Goal: Information Seeking & Learning: Learn about a topic

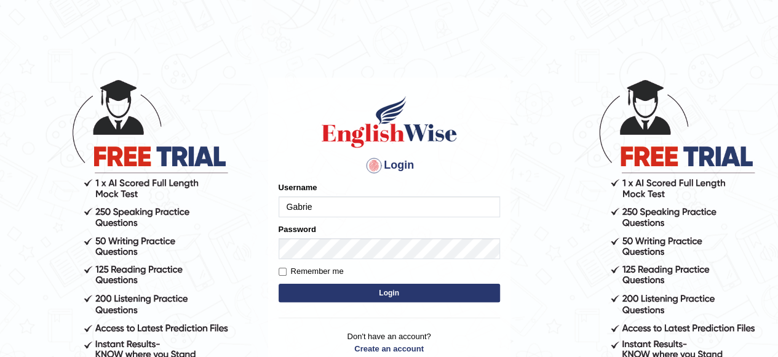
type input "Gabriel_05"
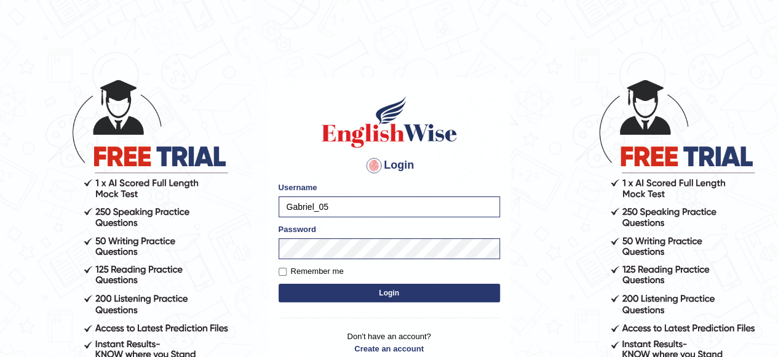
click at [375, 289] on button "Login" at bounding box center [390, 293] width 222 height 18
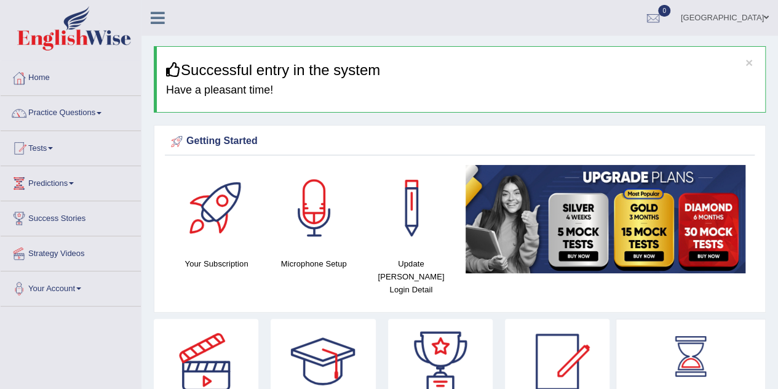
click at [763, 20] on link "[GEOGRAPHIC_DATA]" at bounding box center [725, 16] width 106 height 32
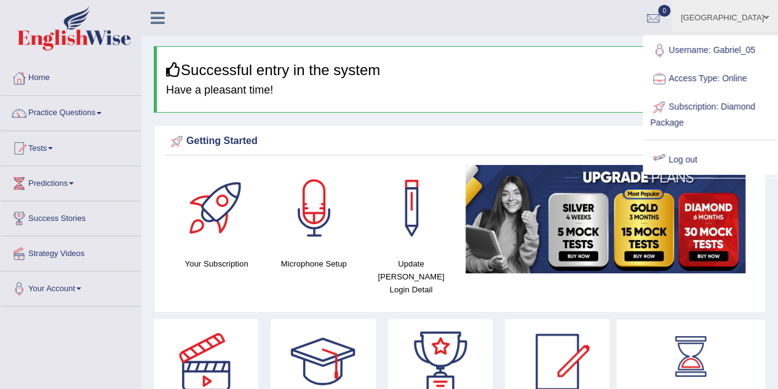
click at [683, 159] on link "Log out" at bounding box center [710, 160] width 133 height 28
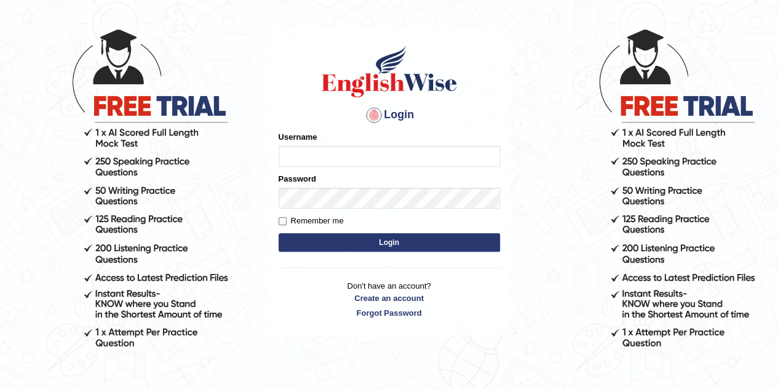
scroll to position [55, 0]
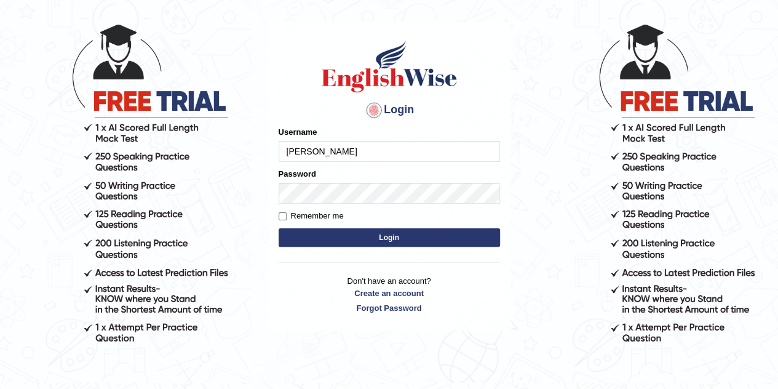
type input "Gabriel_05"
type input "6"
click at [279, 228] on button "Login" at bounding box center [390, 237] width 222 height 18
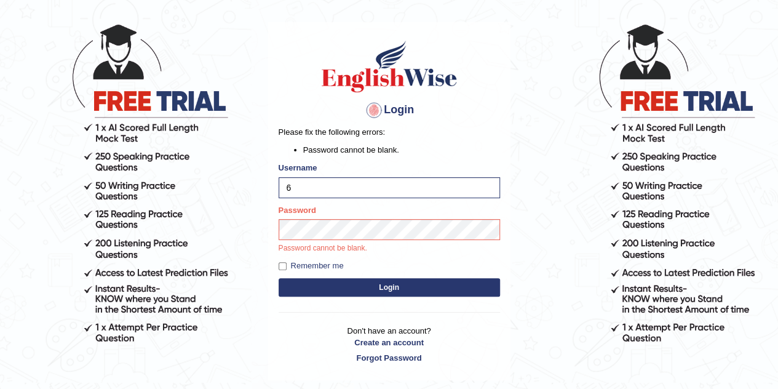
click at [354, 180] on input "6" at bounding box center [390, 187] width 222 height 21
type input "Gabriel_05"
click at [279, 278] on button "Login" at bounding box center [390, 287] width 222 height 18
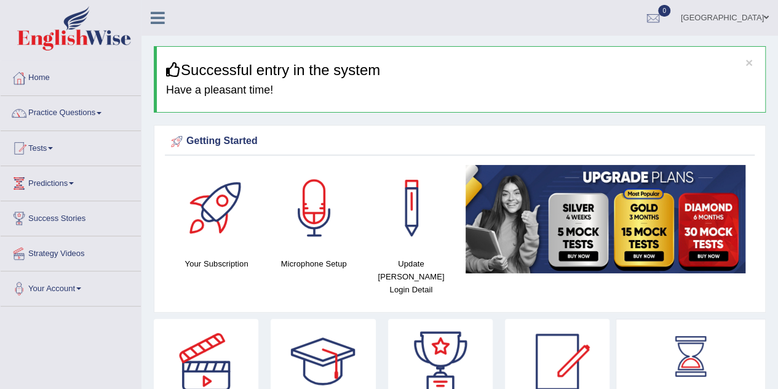
click at [745, 14] on link "Alger" at bounding box center [725, 16] width 106 height 32
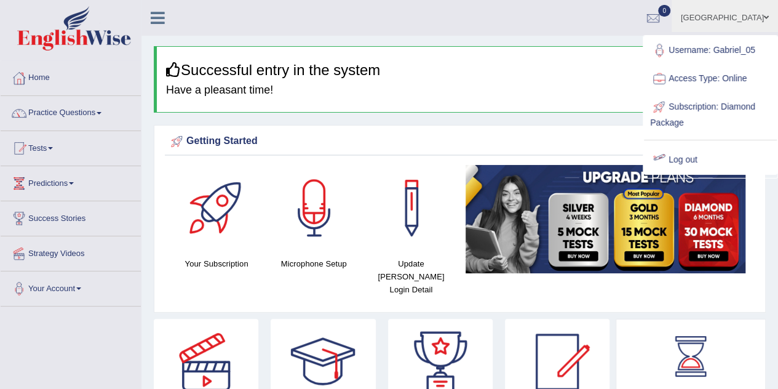
click at [678, 156] on link "Log out" at bounding box center [710, 160] width 133 height 28
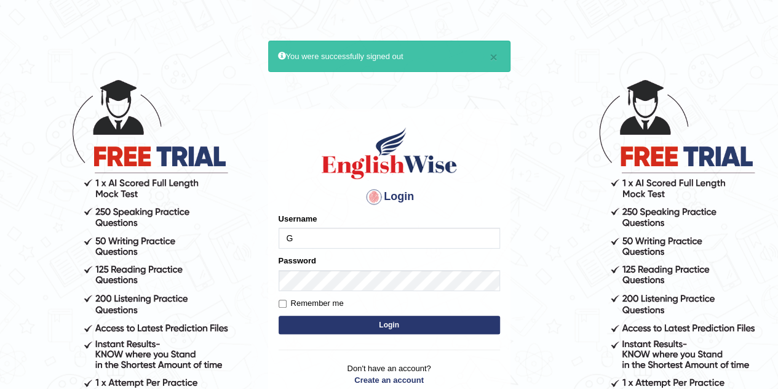
type input "Gabriel_05"
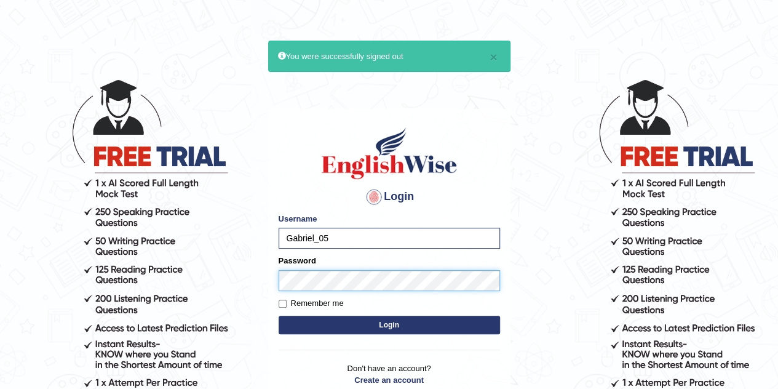
click at [279, 316] on button "Login" at bounding box center [390, 325] width 222 height 18
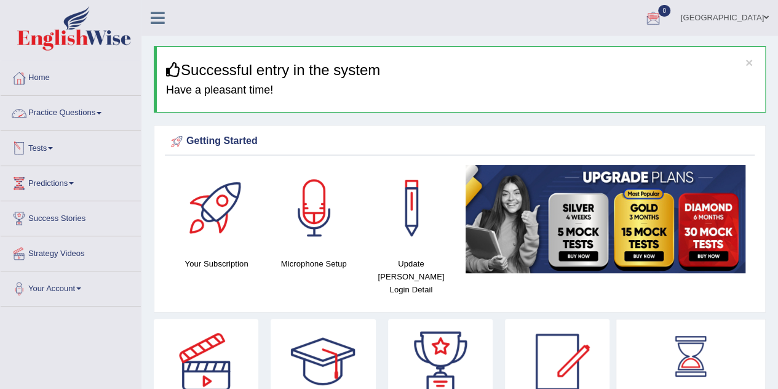
click at [86, 117] on link "Practice Questions" at bounding box center [71, 111] width 140 height 31
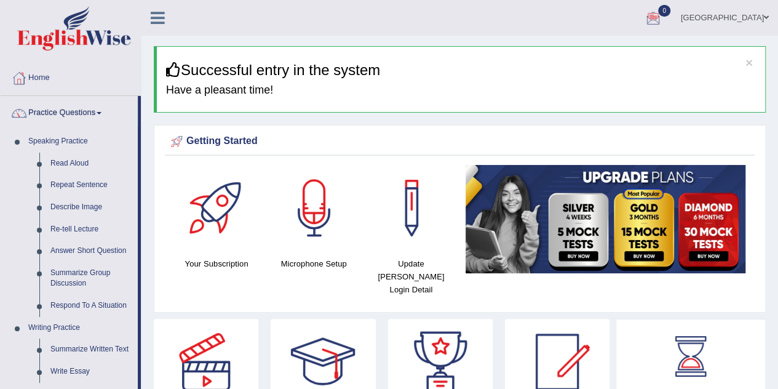
click at [86, 117] on link "Practice Questions" at bounding box center [69, 111] width 137 height 31
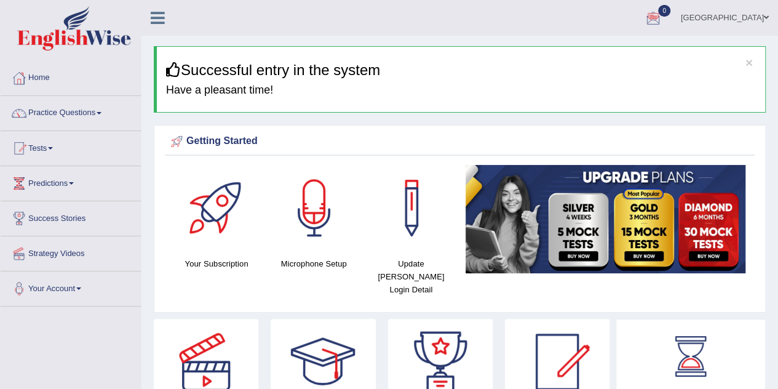
click at [749, 18] on link "Alger" at bounding box center [725, 16] width 106 height 32
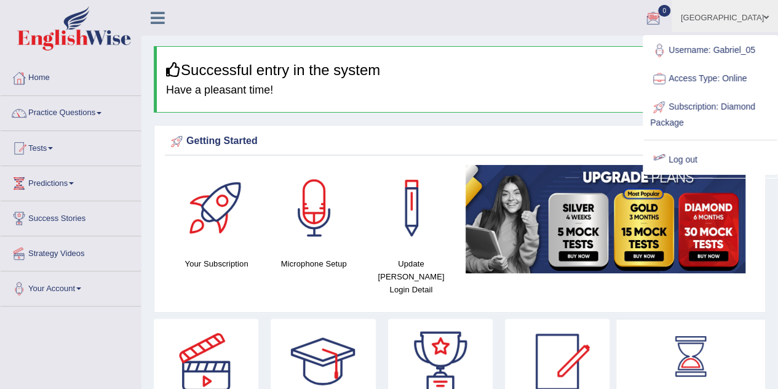
click at [694, 162] on link "Log out" at bounding box center [710, 160] width 133 height 28
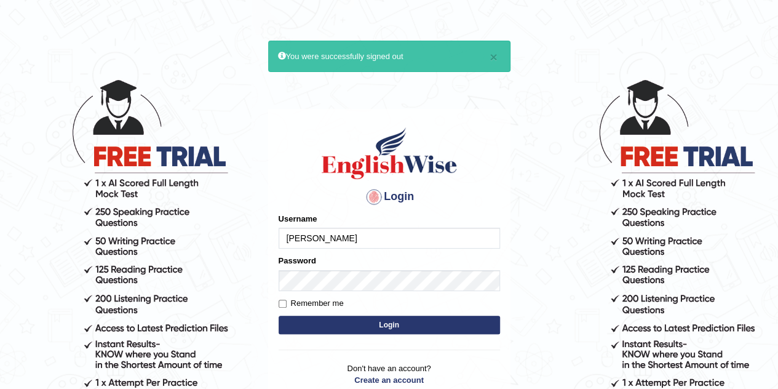
type input "Gabriel_05"
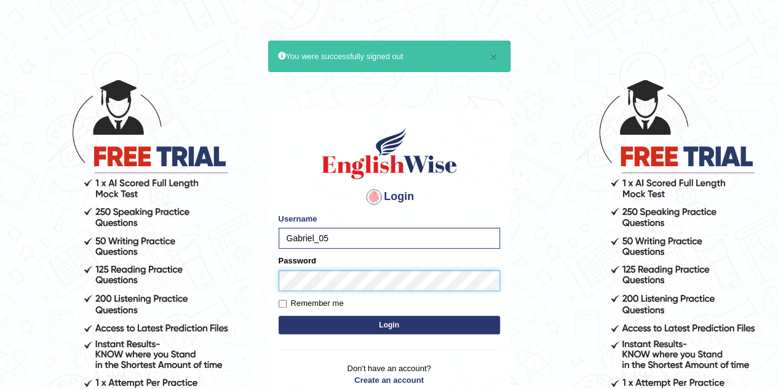
click at [279, 316] on button "Login" at bounding box center [390, 325] width 222 height 18
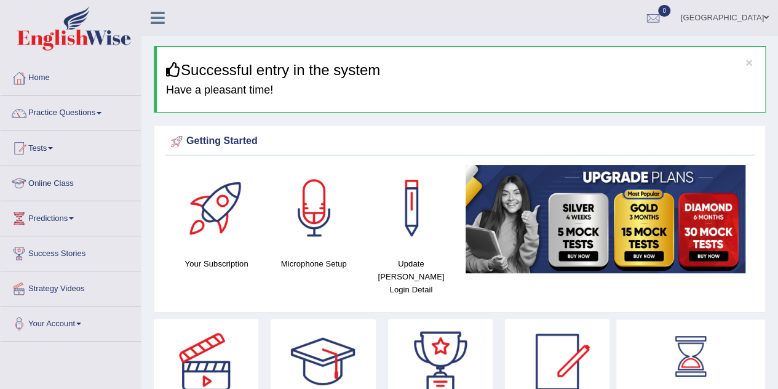
click at [66, 186] on link "Online Class" at bounding box center [71, 181] width 140 height 31
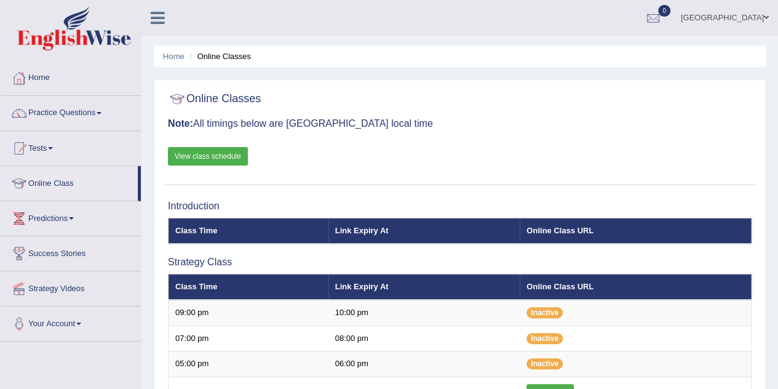
click at [224, 143] on div "Online Classes Note: All timings below are Melbourne local time View class sche…" at bounding box center [460, 135] width 590 height 99
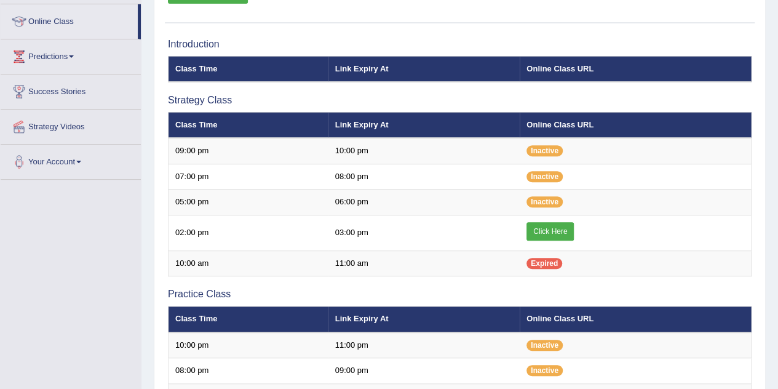
scroll to position [169, 0]
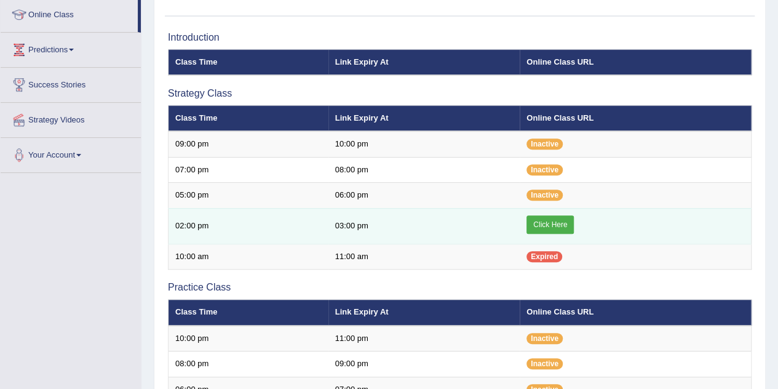
click at [550, 222] on link "Click Here" at bounding box center [550, 224] width 47 height 18
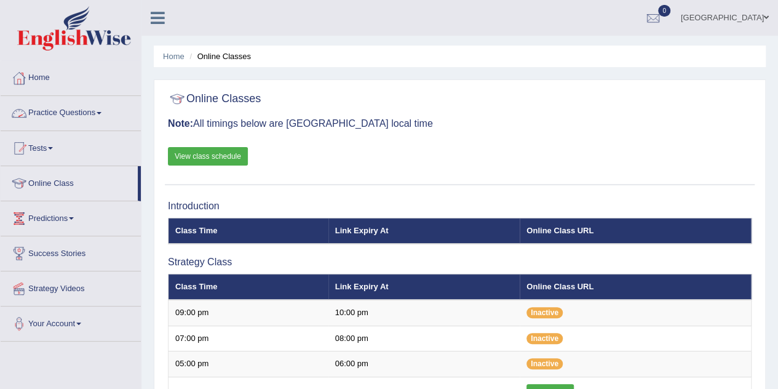
click at [34, 114] on link "Practice Questions" at bounding box center [71, 111] width 140 height 31
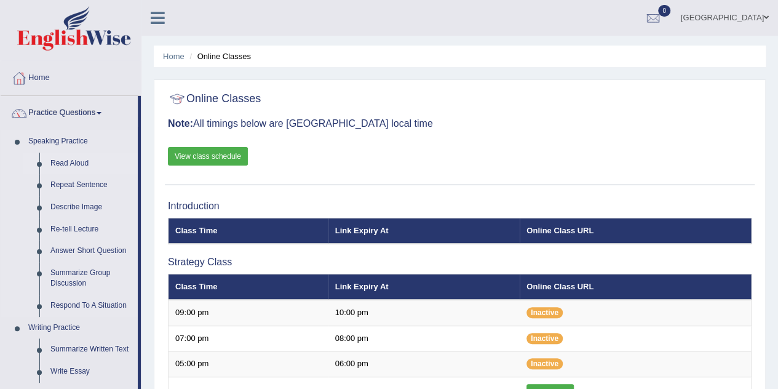
click at [52, 155] on link "Read Aloud" at bounding box center [91, 164] width 93 height 22
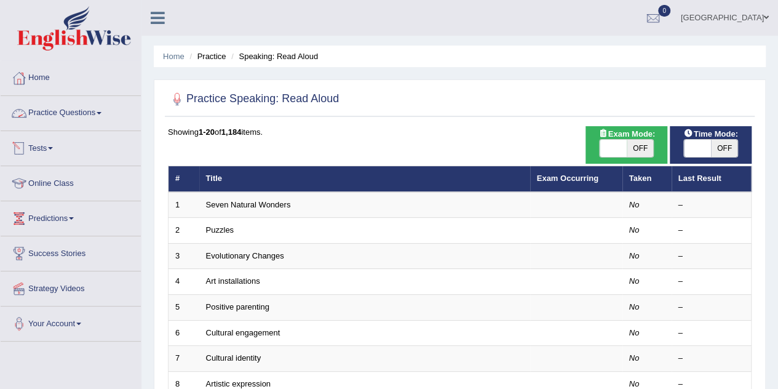
click at [85, 97] on link "Practice Questions" at bounding box center [71, 111] width 140 height 31
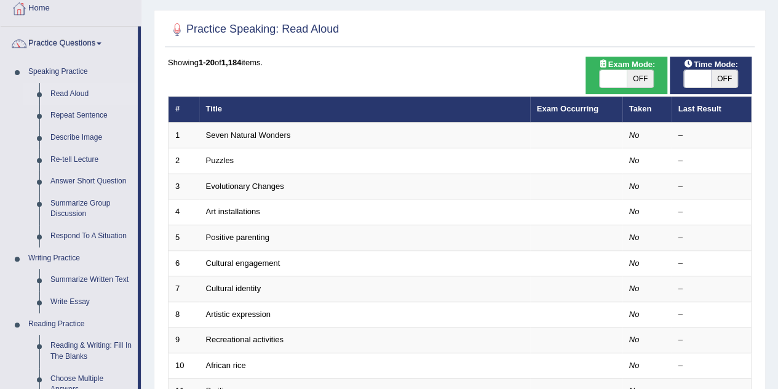
scroll to position [73, 0]
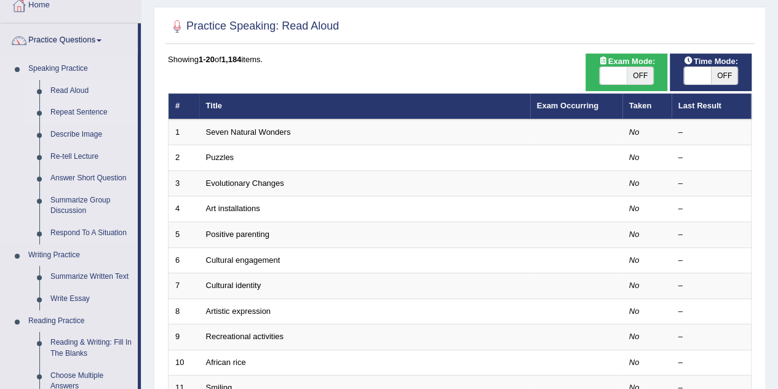
click at [82, 111] on link "Repeat Sentence" at bounding box center [91, 113] width 93 height 22
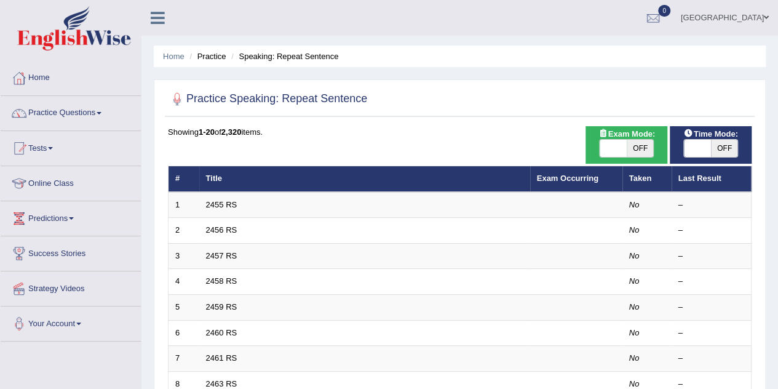
click at [73, 118] on link "Practice Questions" at bounding box center [71, 111] width 140 height 31
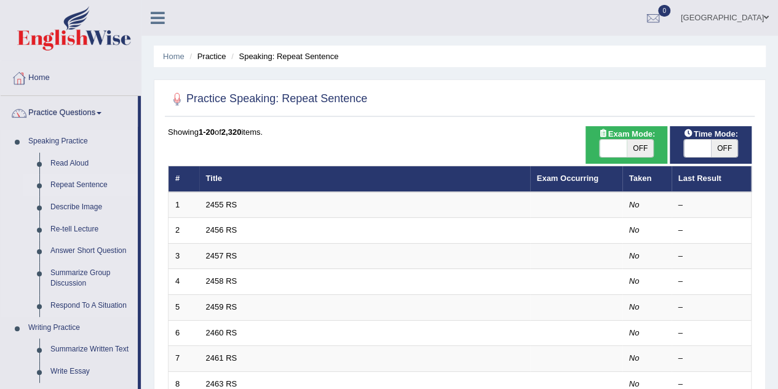
click at [70, 138] on link "Speaking Practice" at bounding box center [80, 141] width 115 height 22
click at [70, 157] on link "Read Aloud" at bounding box center [91, 164] width 93 height 22
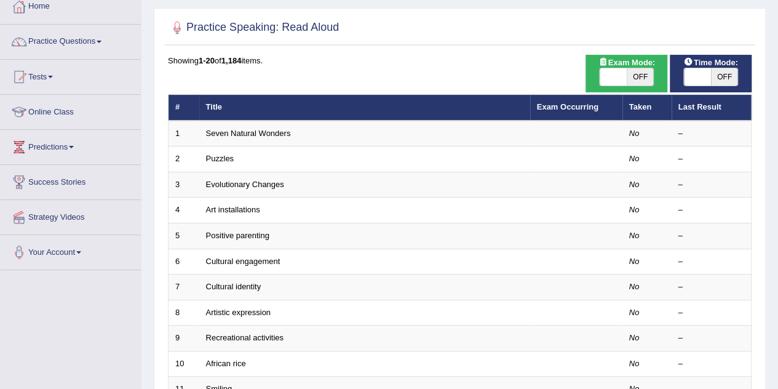
scroll to position [74, 0]
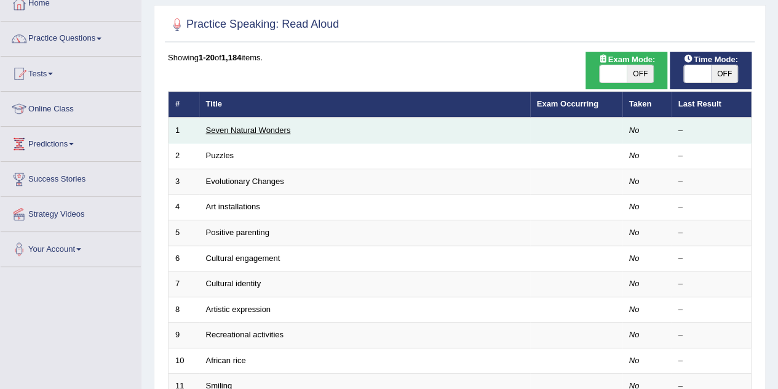
click at [220, 126] on link "Seven Natural Wonders" at bounding box center [248, 130] width 85 height 9
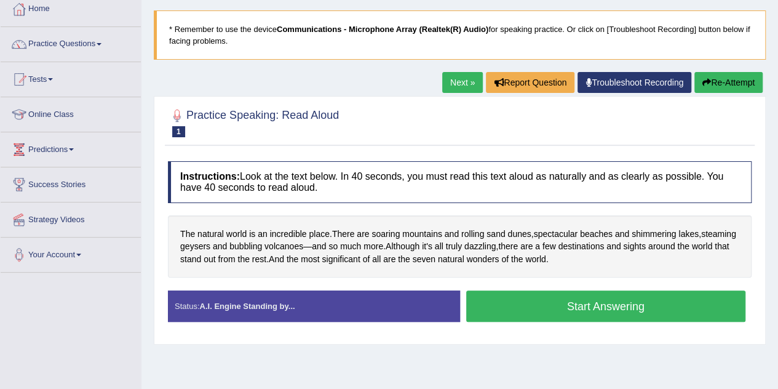
scroll to position [68, 0]
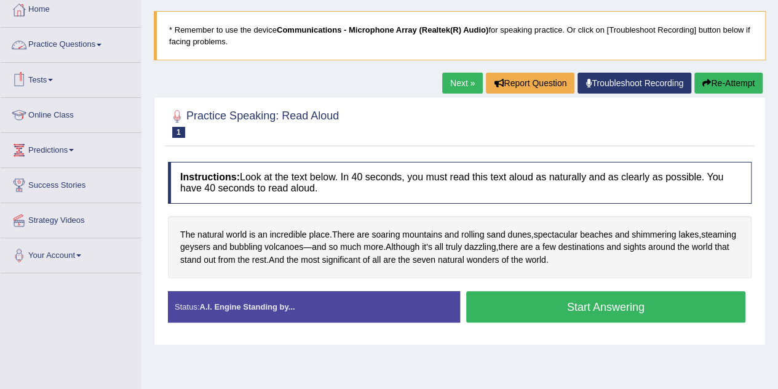
click at [82, 41] on link "Practice Questions" at bounding box center [71, 43] width 140 height 31
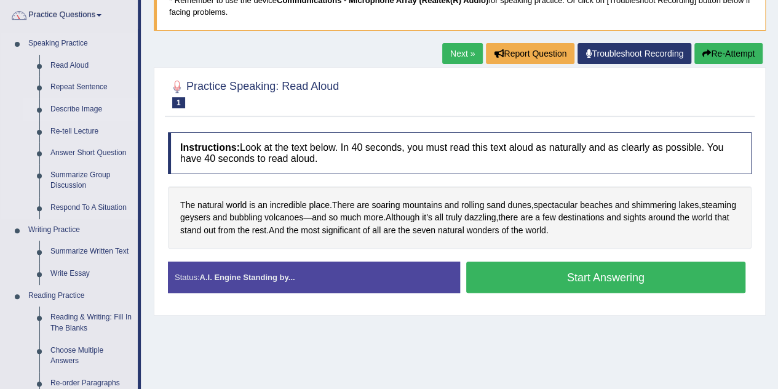
scroll to position [97, 0]
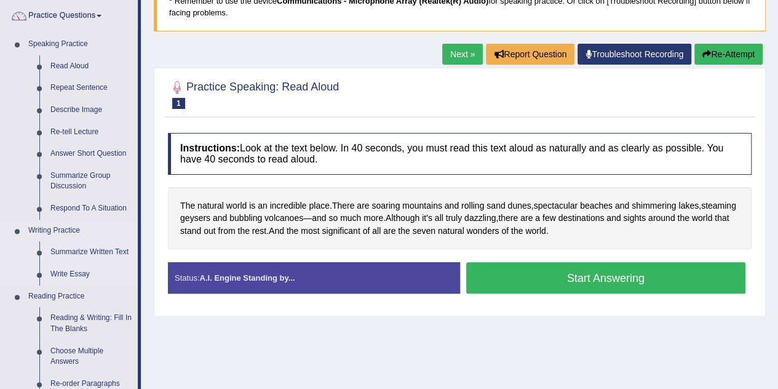
click at [102, 249] on link "Summarize Written Text" at bounding box center [91, 252] width 93 height 22
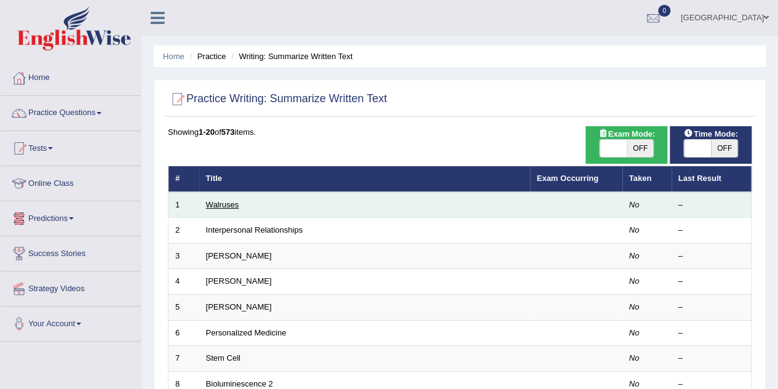
click at [228, 202] on link "Walruses" at bounding box center [222, 204] width 33 height 9
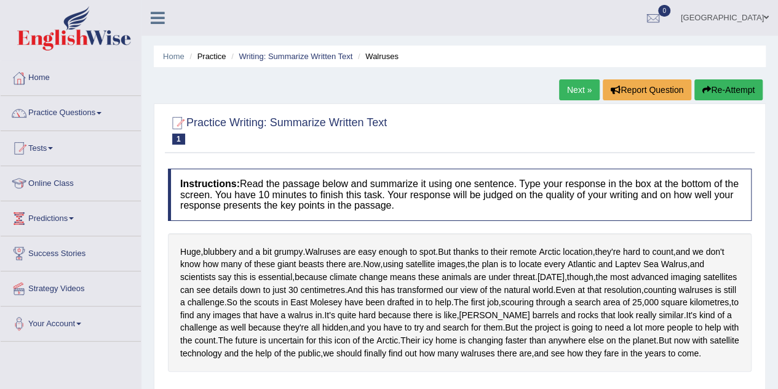
click at [748, 20] on link "[GEOGRAPHIC_DATA]" at bounding box center [725, 16] width 106 height 32
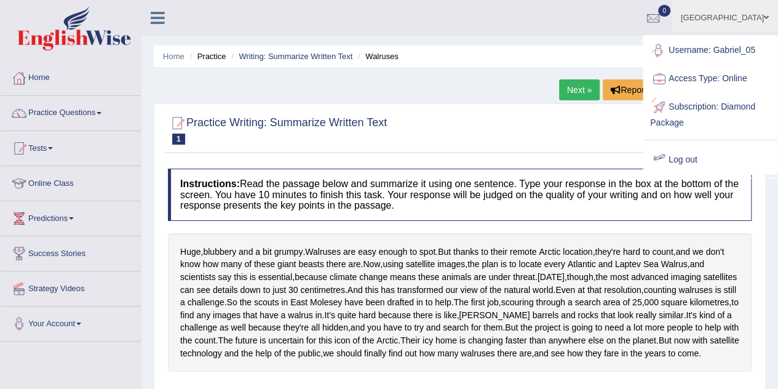
click at [719, 162] on link "Log out" at bounding box center [710, 160] width 133 height 28
